Goal: Download file/media

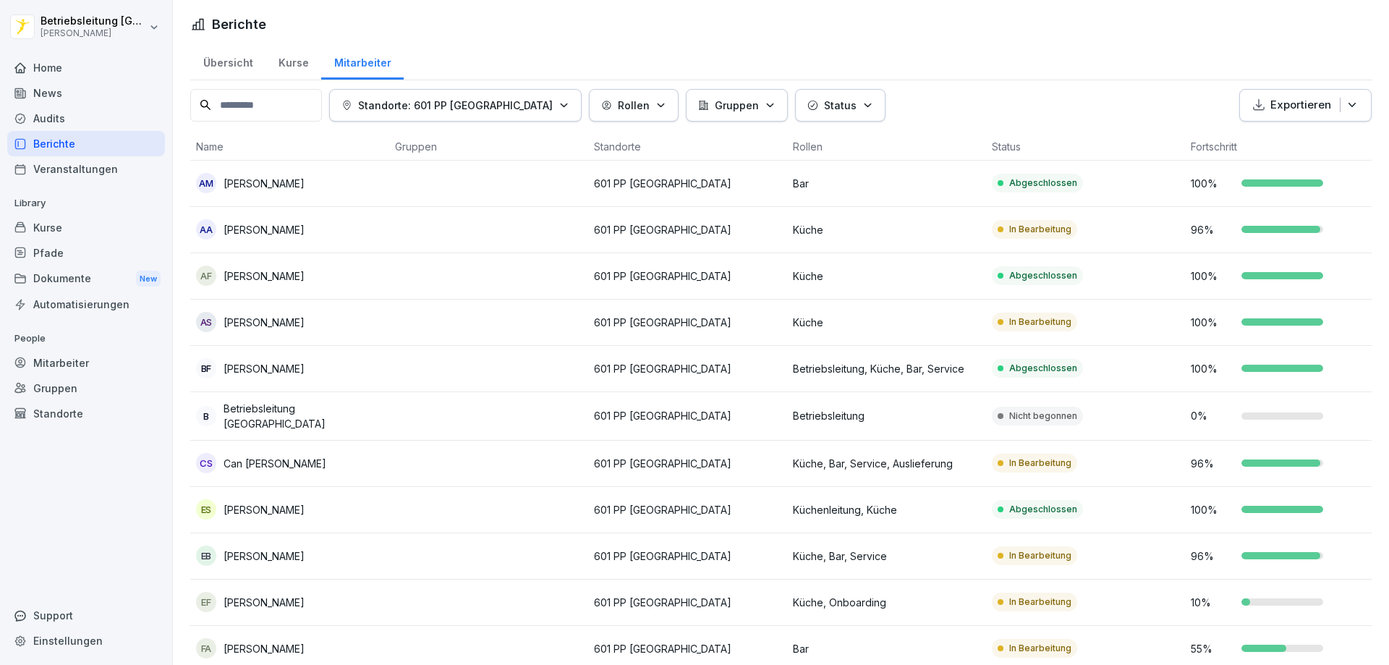
click at [83, 234] on div "Kurse" at bounding box center [86, 227] width 158 height 25
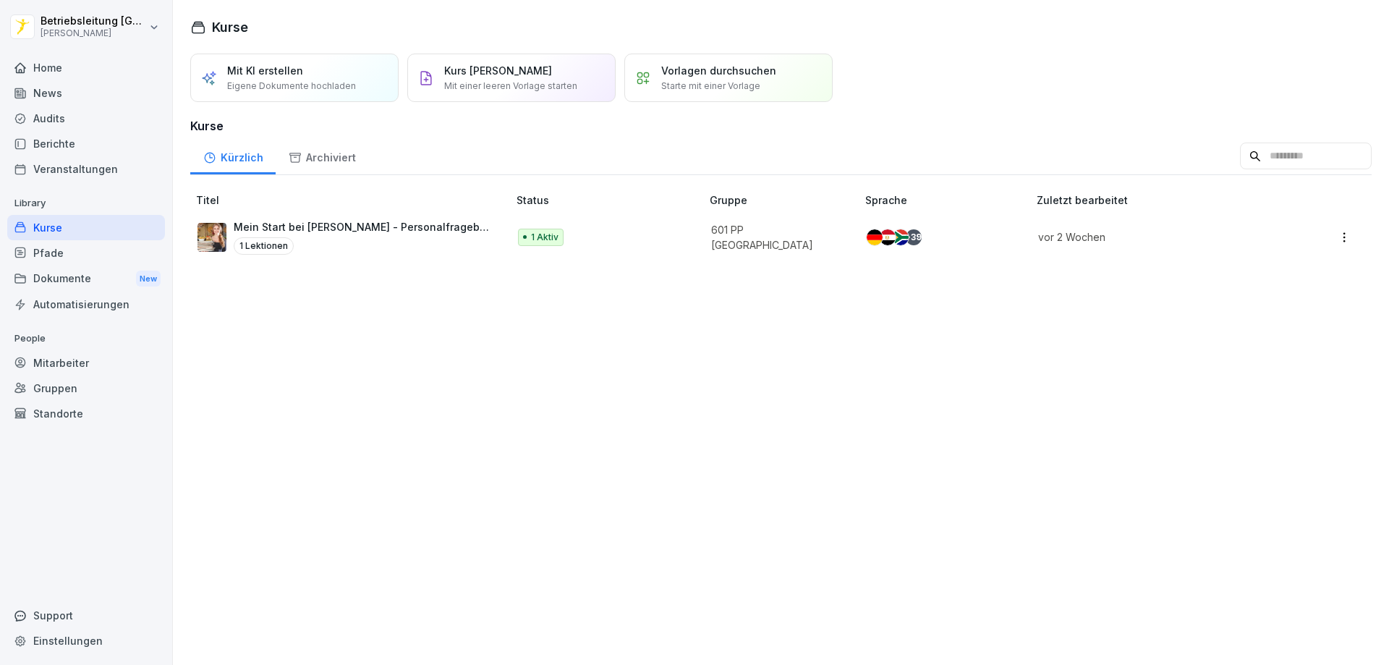
click at [72, 137] on div "Berichte" at bounding box center [86, 143] width 158 height 25
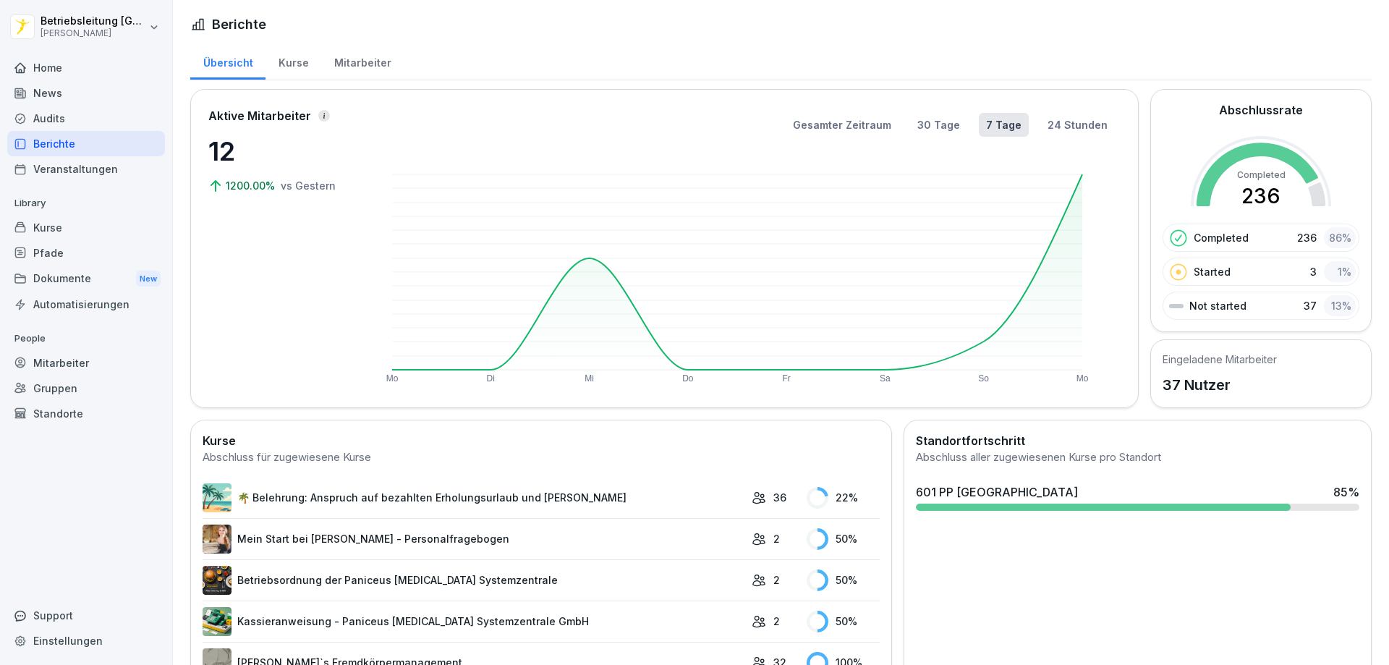
click at [77, 77] on div "Home" at bounding box center [86, 67] width 158 height 25
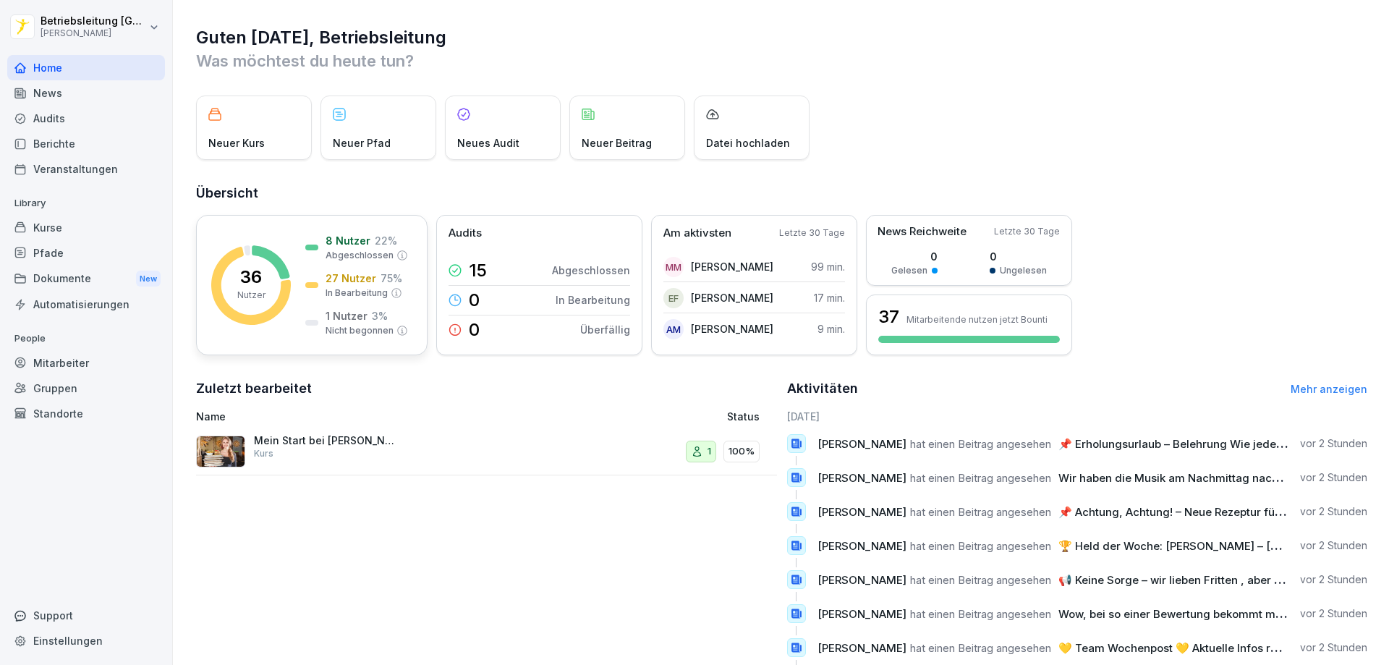
click at [270, 276] on rect at bounding box center [251, 285] width 80 height 80
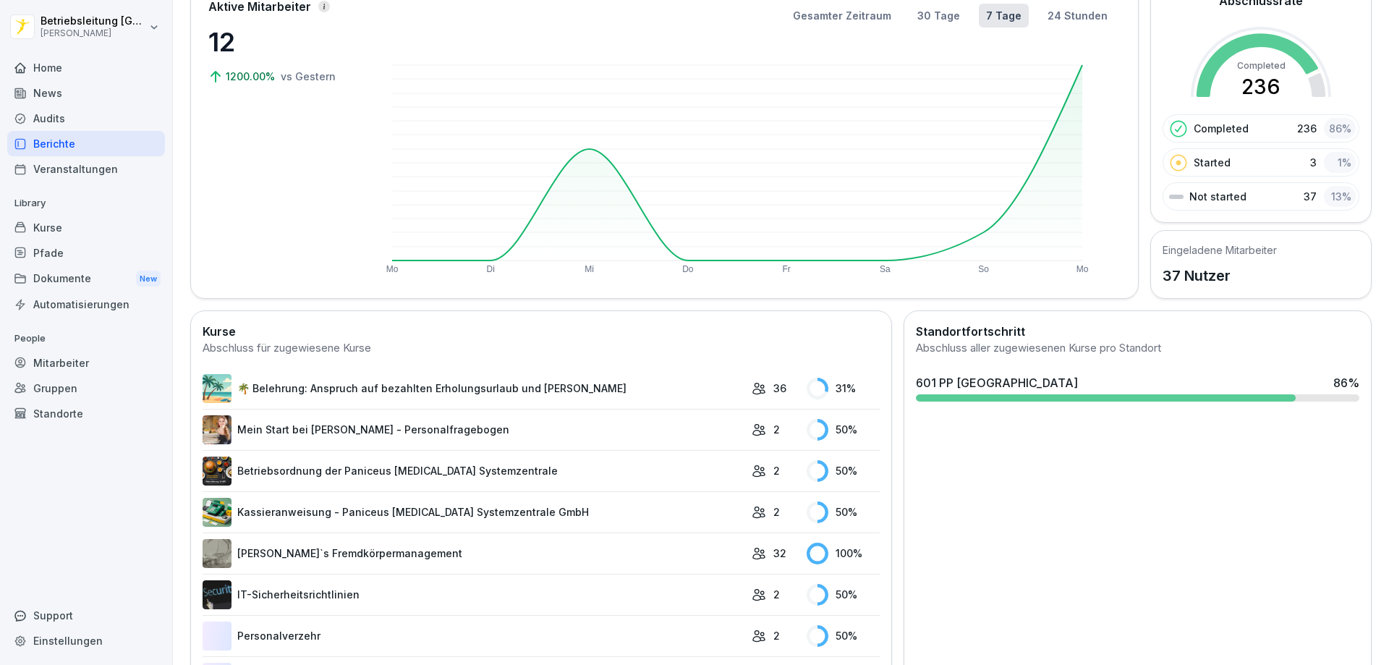
scroll to position [145, 0]
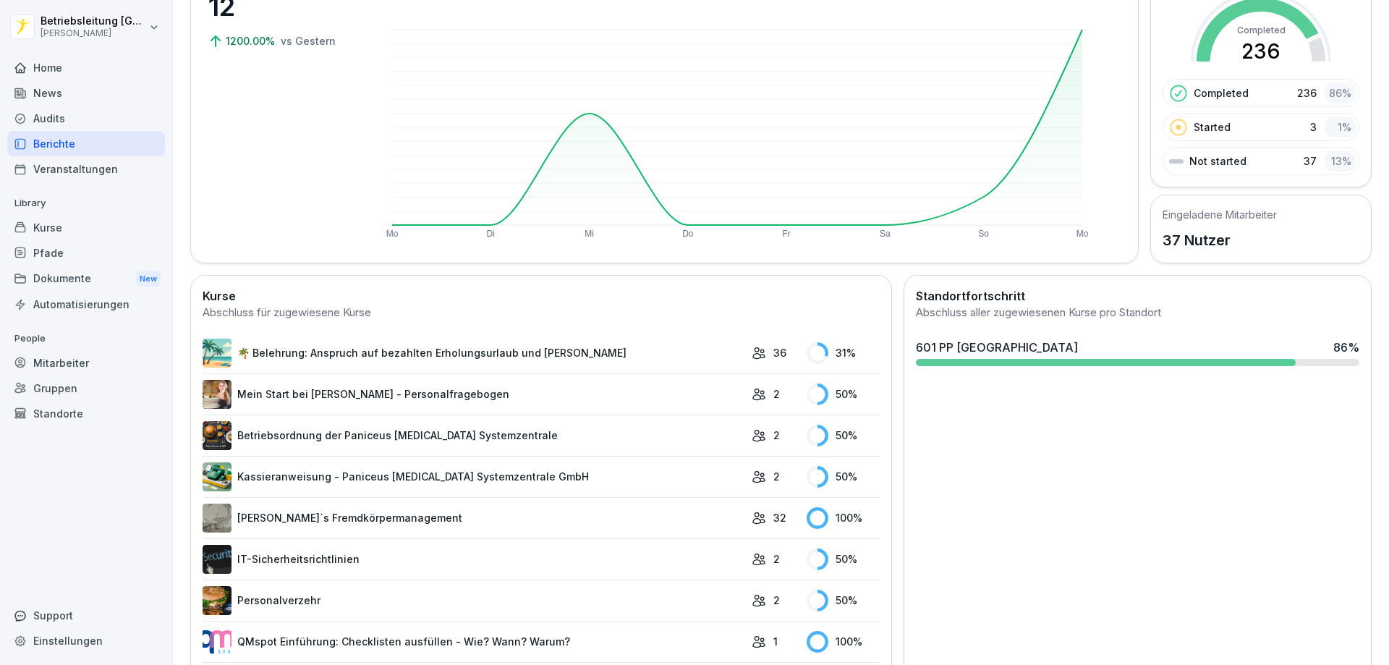
click at [615, 350] on link "🌴 Belehrung: Anspruch auf bezahlten Erholungsurlaub und [PERSON_NAME]" at bounding box center [474, 353] width 542 height 29
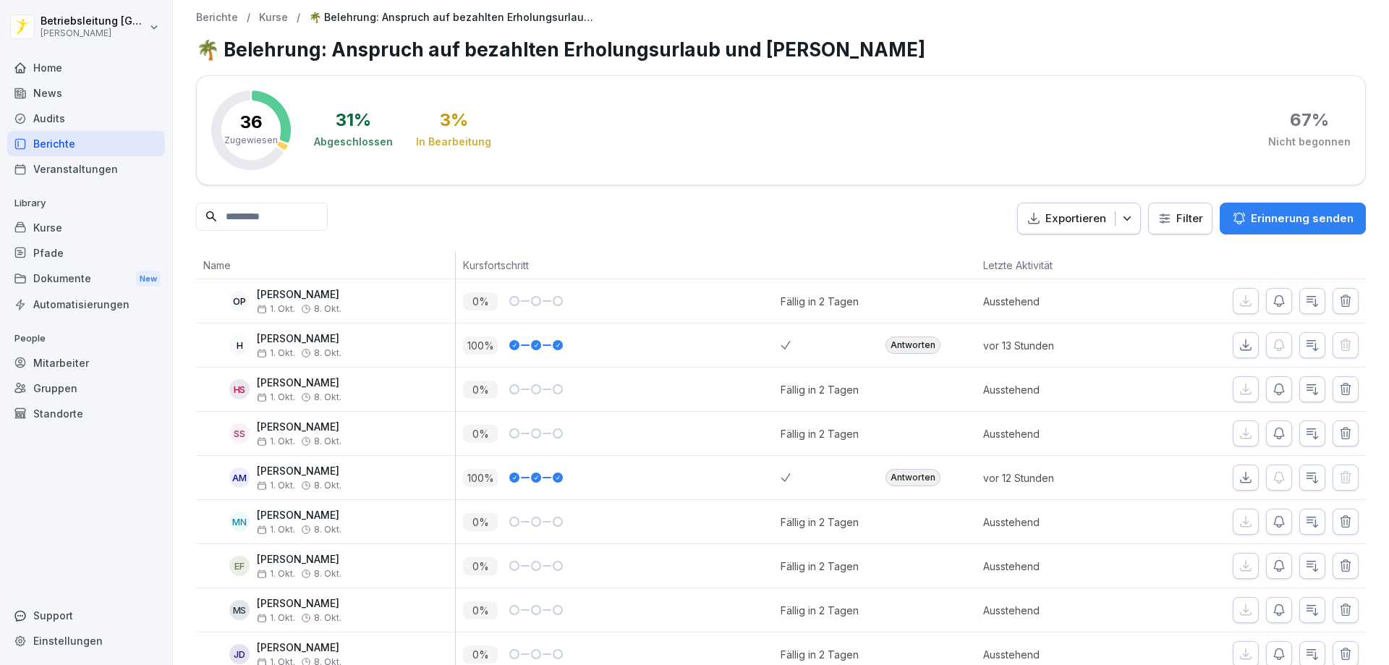
click at [1198, 227] on html "Betriebsleitung [GEOGRAPHIC_DATA] [PERSON_NAME] Home News Audits Berichte Veran…" at bounding box center [694, 332] width 1389 height 665
click at [949, 221] on html "Betriebsleitung [GEOGRAPHIC_DATA] [PERSON_NAME] Home News Audits Berichte Veran…" at bounding box center [694, 332] width 1389 height 665
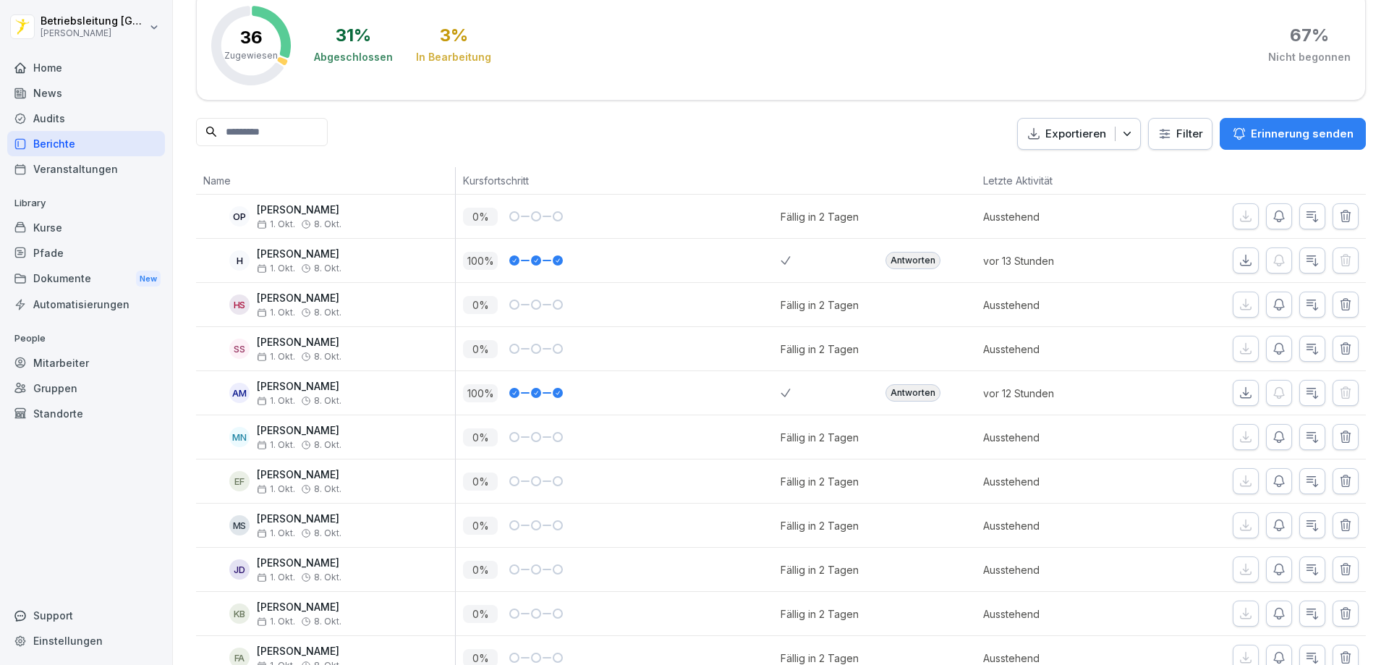
scroll to position [79, 0]
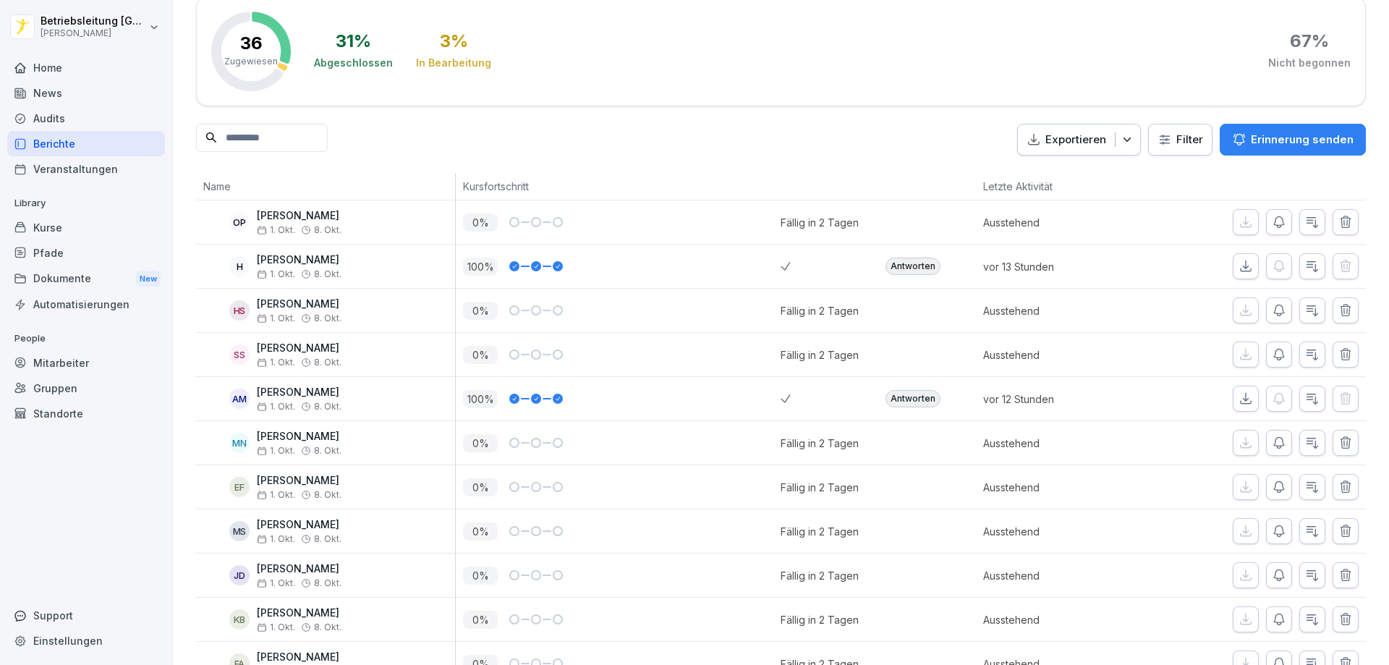
click at [69, 64] on div "Home" at bounding box center [86, 67] width 158 height 25
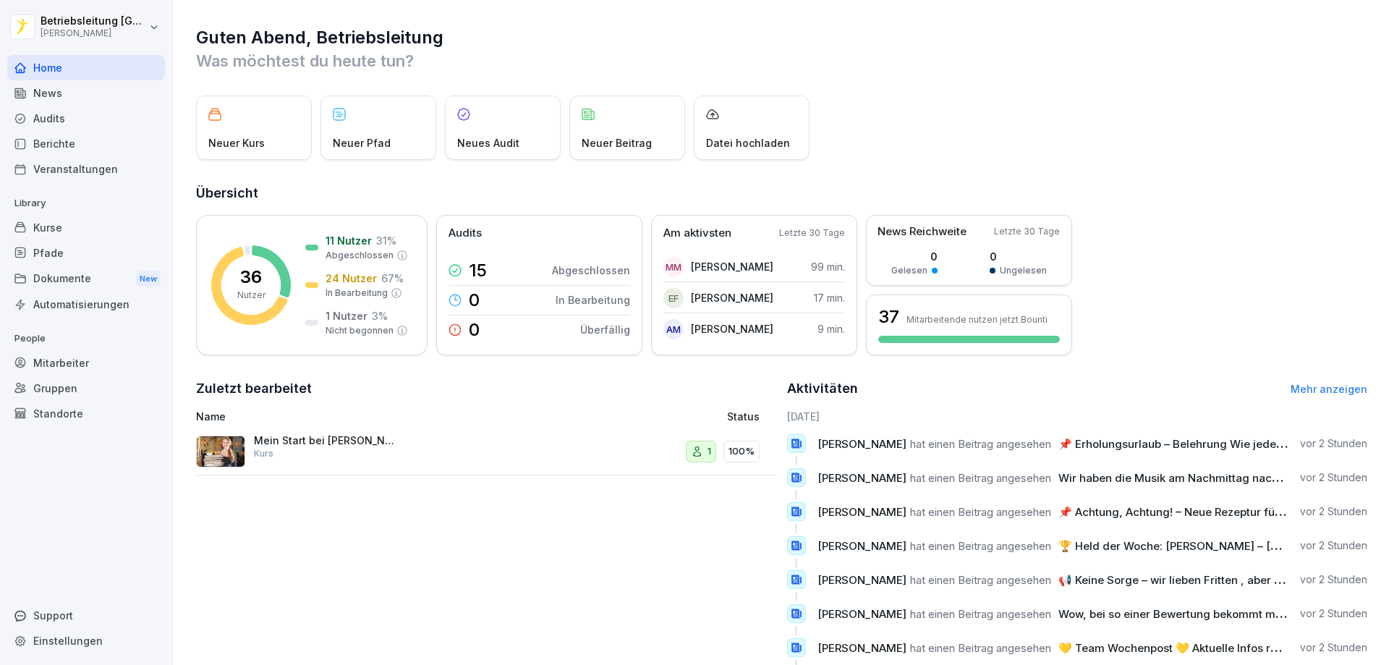
click at [79, 227] on div "Kurse" at bounding box center [86, 227] width 158 height 25
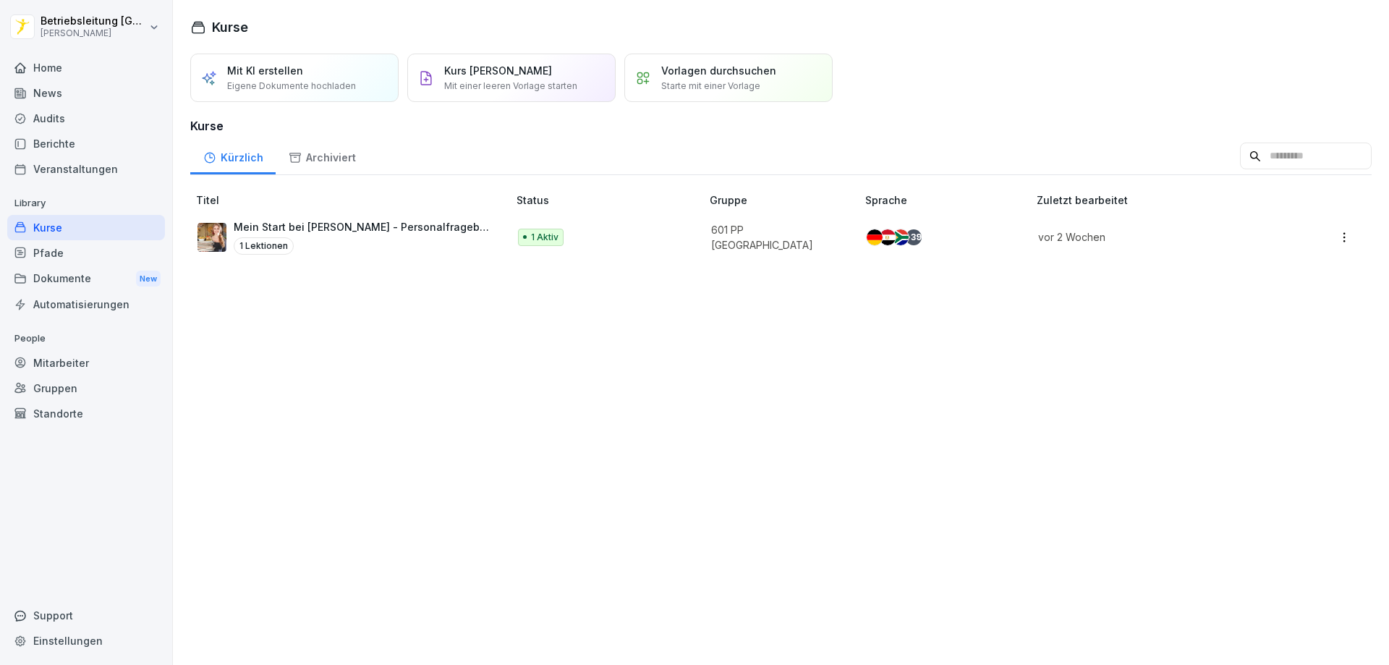
click at [94, 275] on div "Dokumente New" at bounding box center [86, 279] width 158 height 27
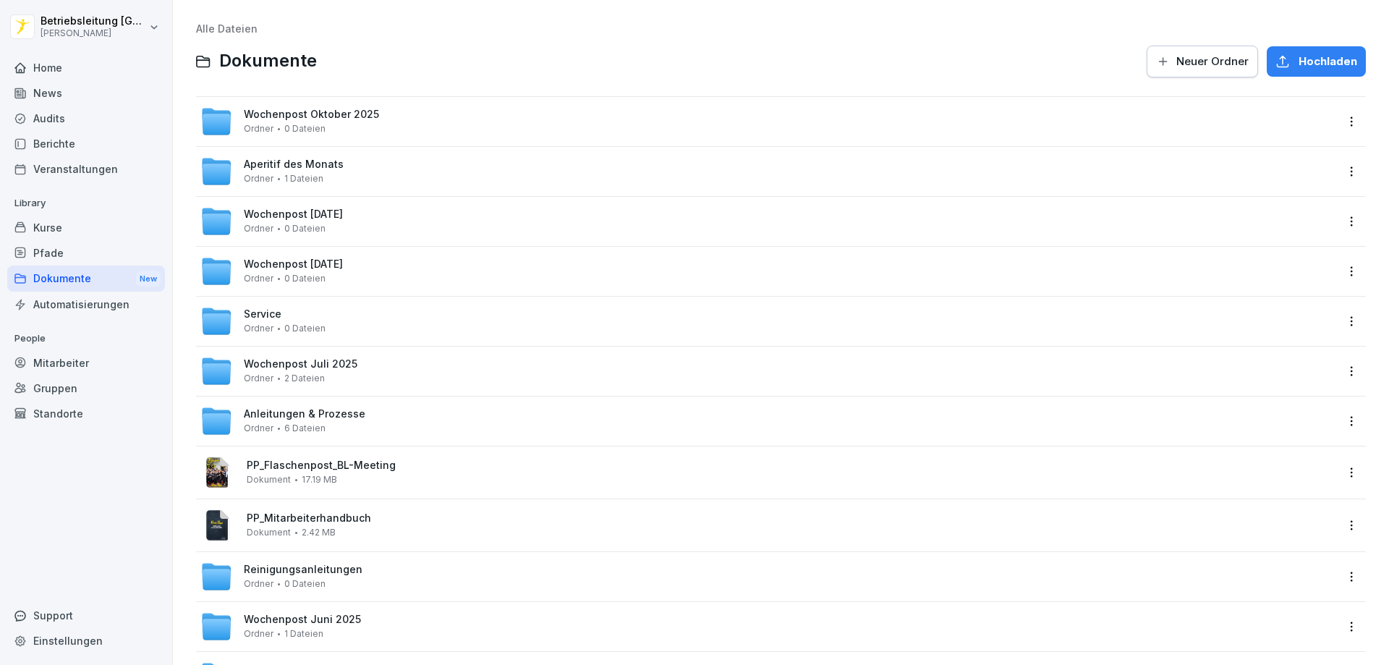
click at [373, 134] on div "Wochenpost [DATE] Ordner 0 Dateien" at bounding box center [311, 121] width 135 height 25
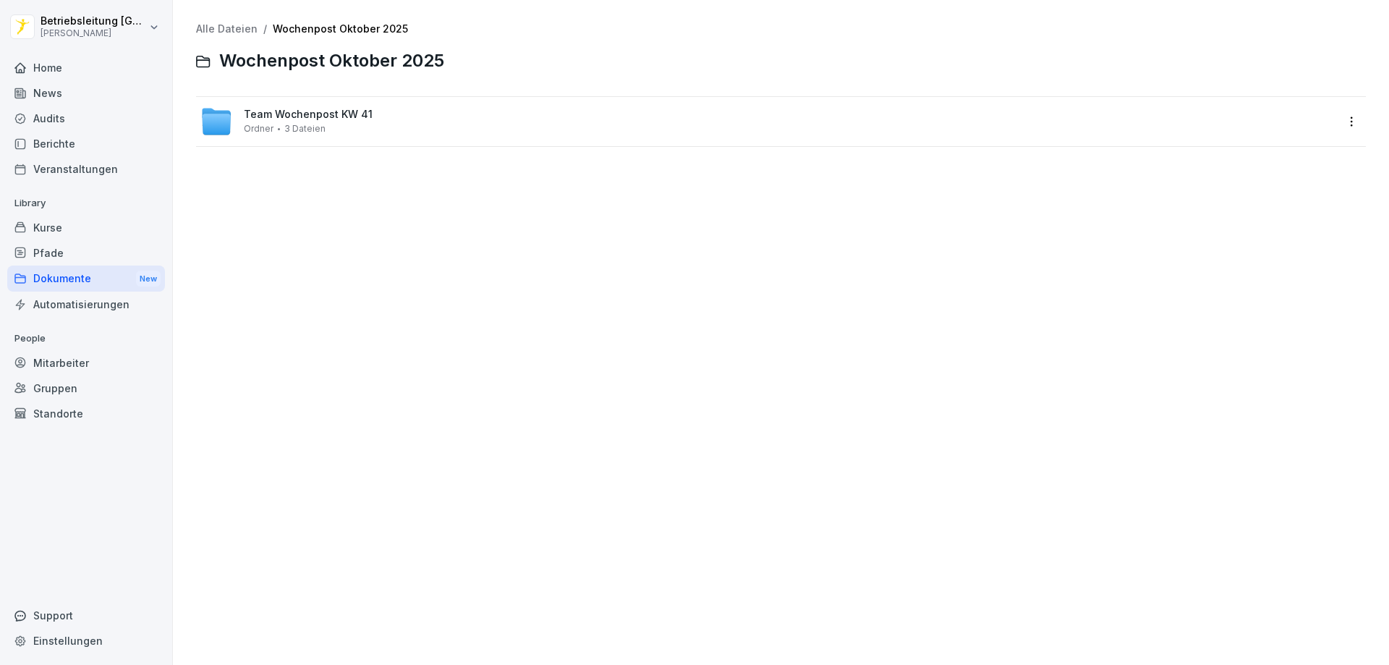
click at [344, 114] on span "Team Wochenpost KW 41" at bounding box center [308, 115] width 129 height 12
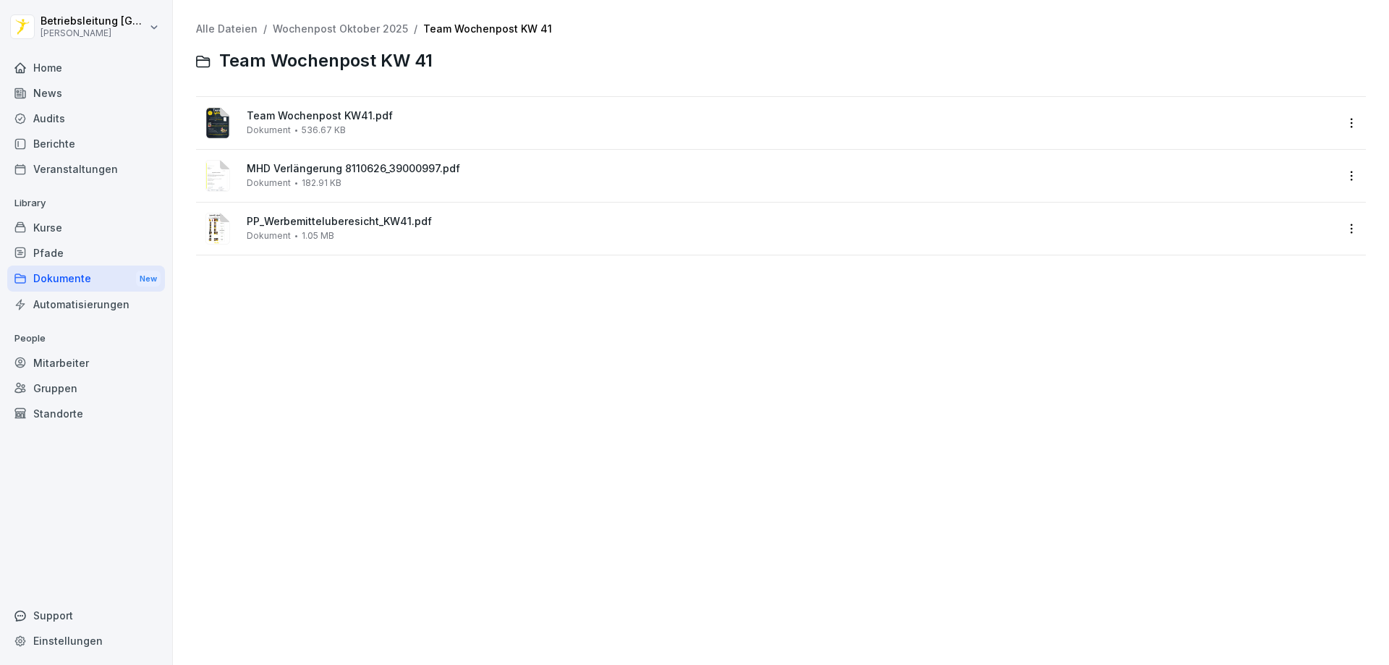
click at [319, 126] on span "536.67 KB" at bounding box center [324, 130] width 44 height 10
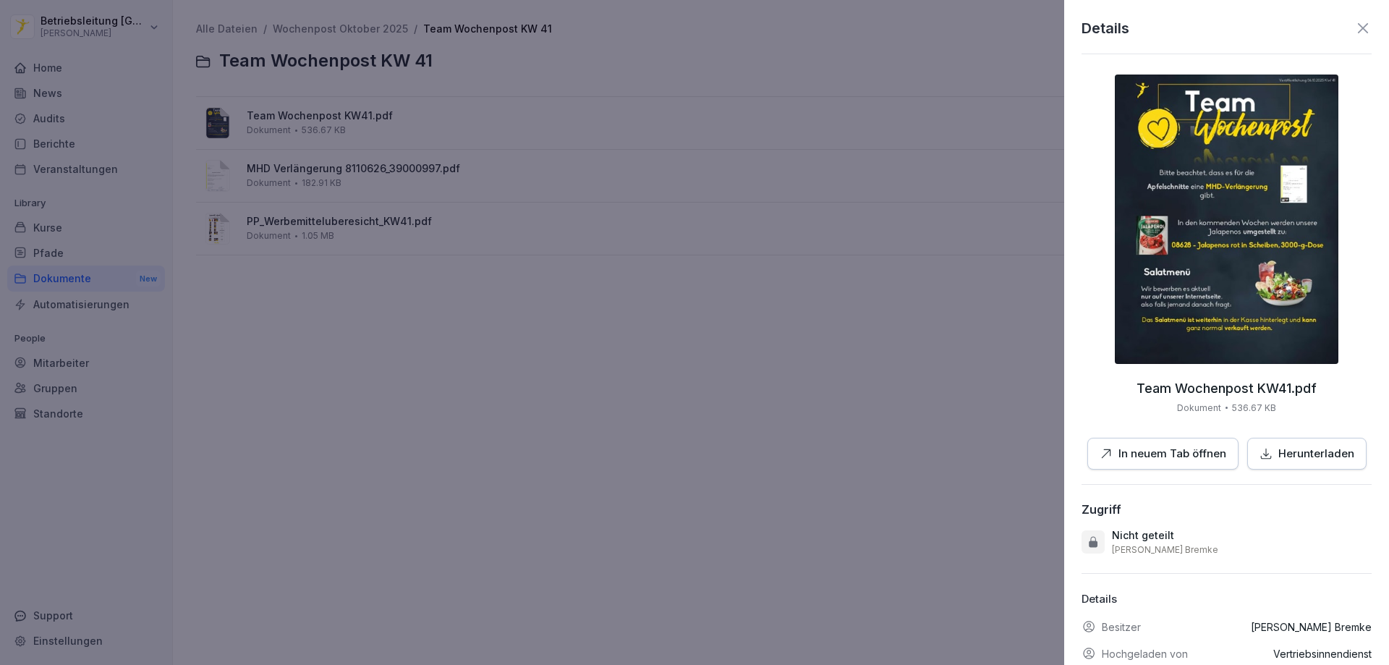
click at [1179, 454] on p "In neuem Tab öffnen" at bounding box center [1173, 454] width 108 height 17
click at [1201, 460] on p "In neuem Tab öffnen" at bounding box center [1173, 454] width 108 height 17
click at [367, 290] on div at bounding box center [694, 332] width 1389 height 665
